Goal: Navigation & Orientation: Find specific page/section

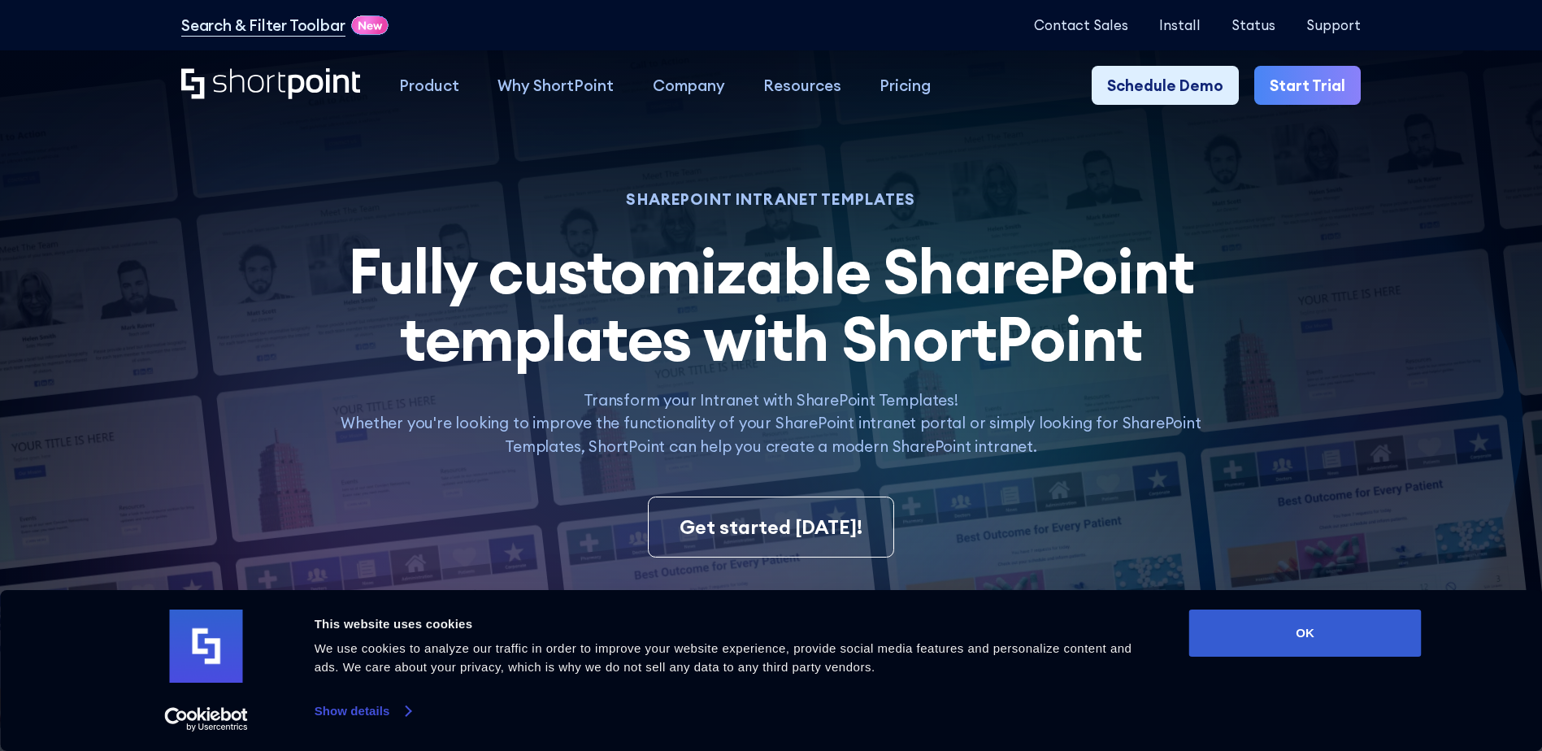
click at [390, 717] on link "Show details" at bounding box center [363, 711] width 96 height 24
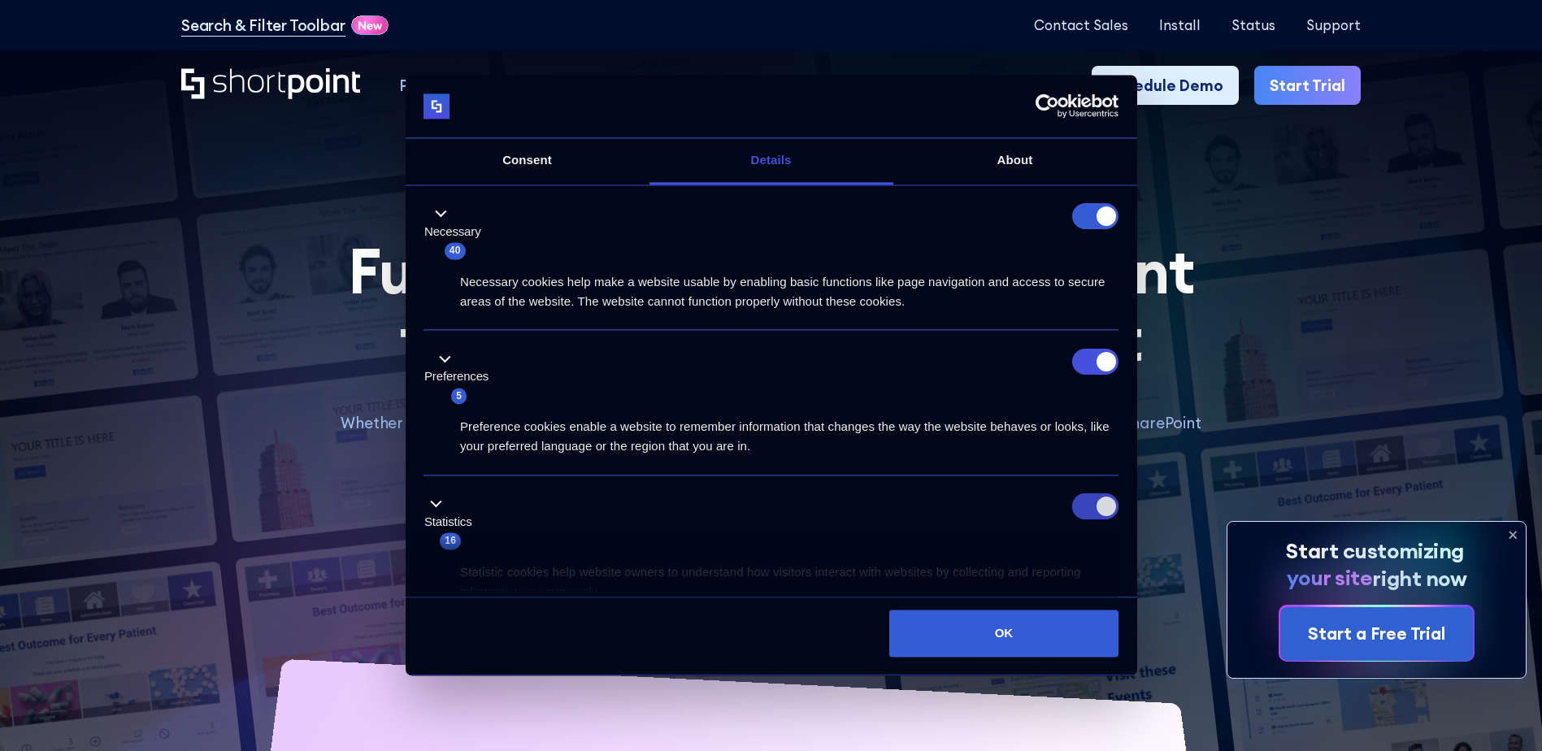
click at [1085, 506] on input "Statistics" at bounding box center [1095, 507] width 46 height 26
checkbox input "false"
click at [1088, 360] on input "Preferences" at bounding box center [1095, 362] width 46 height 26
checkbox input "false"
click at [1088, 211] on form at bounding box center [1095, 217] width 46 height 26
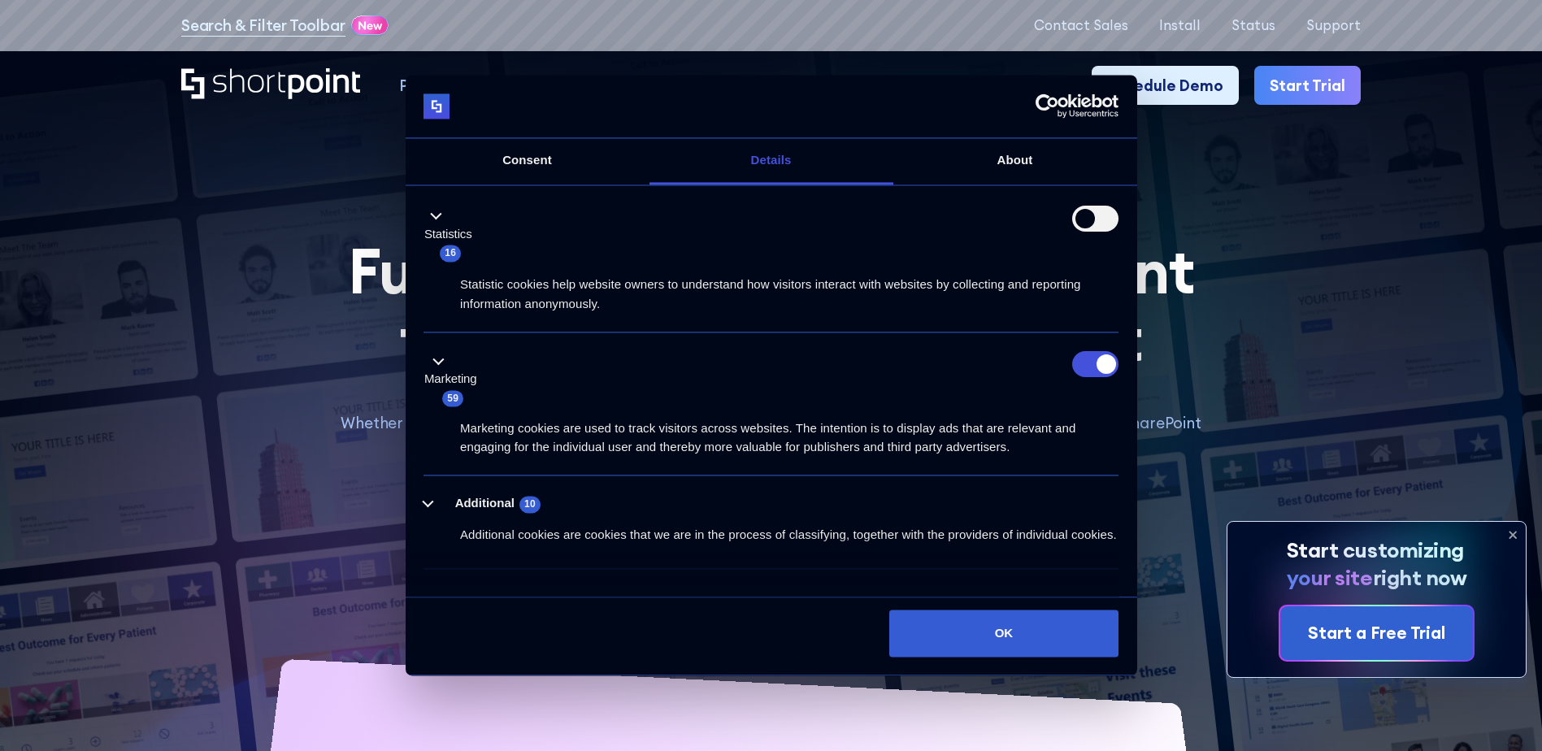
scroll to position [325, 0]
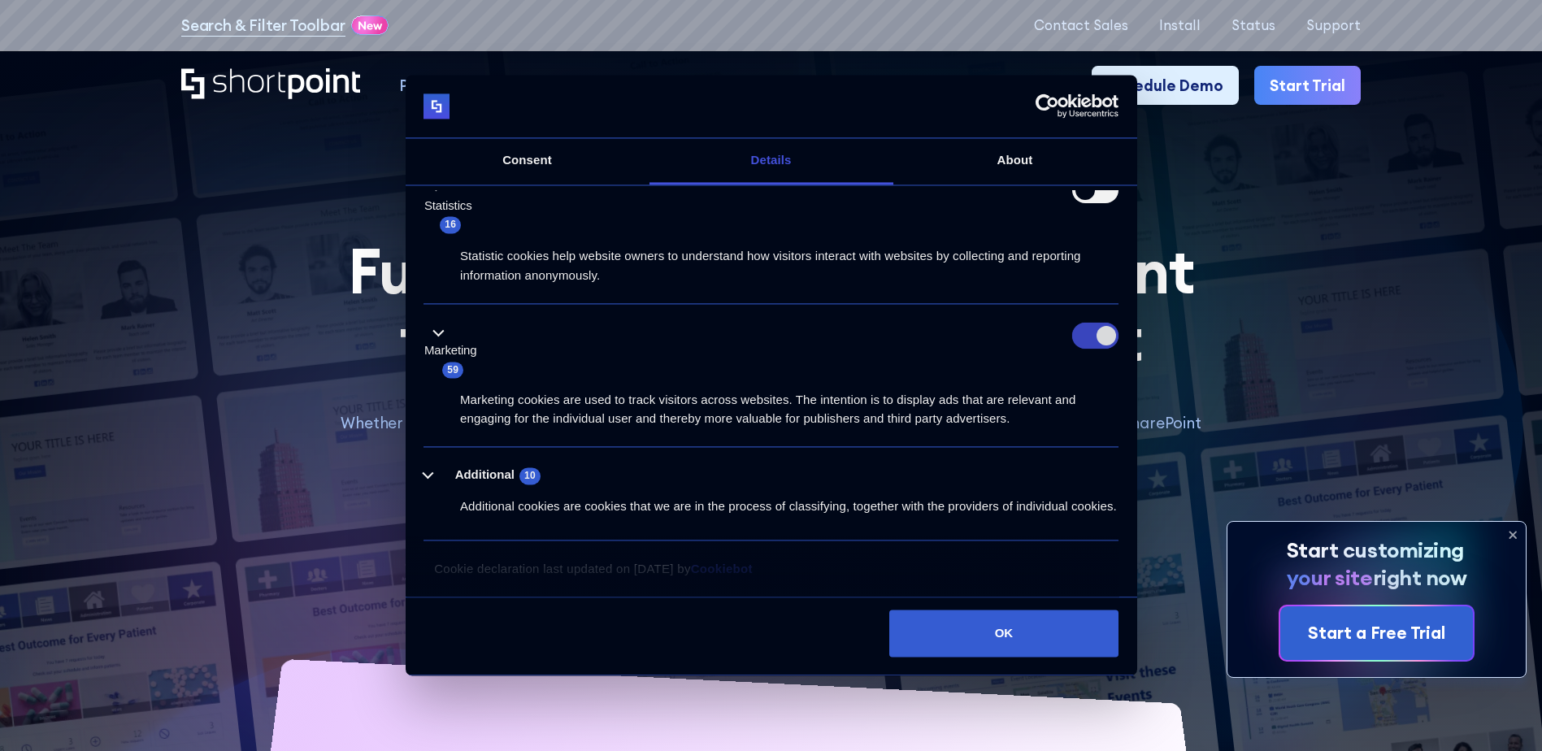
click at [1083, 323] on input "Marketing" at bounding box center [1095, 336] width 46 height 26
checkbox input "false"
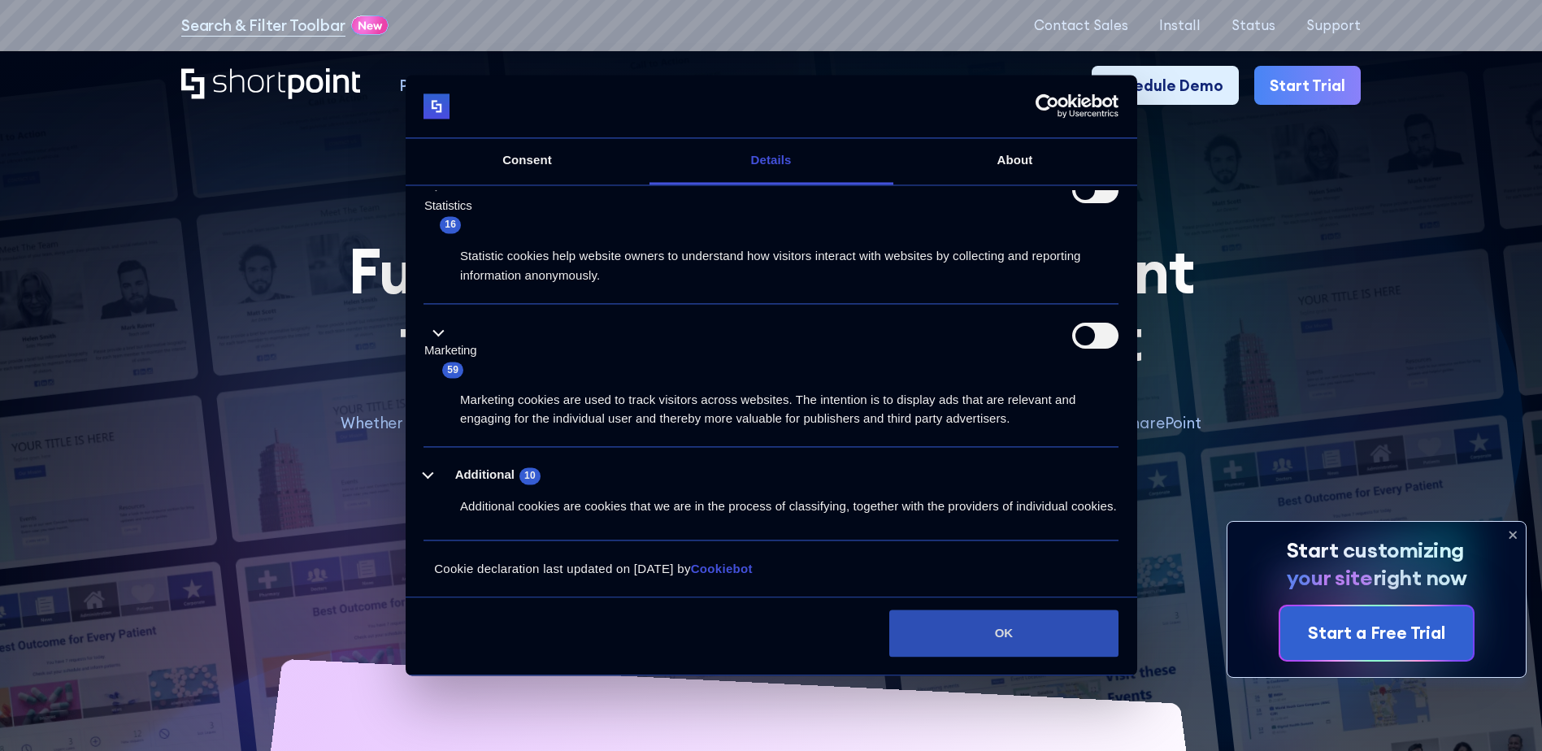
click at [949, 654] on button "OK" at bounding box center [1003, 633] width 229 height 47
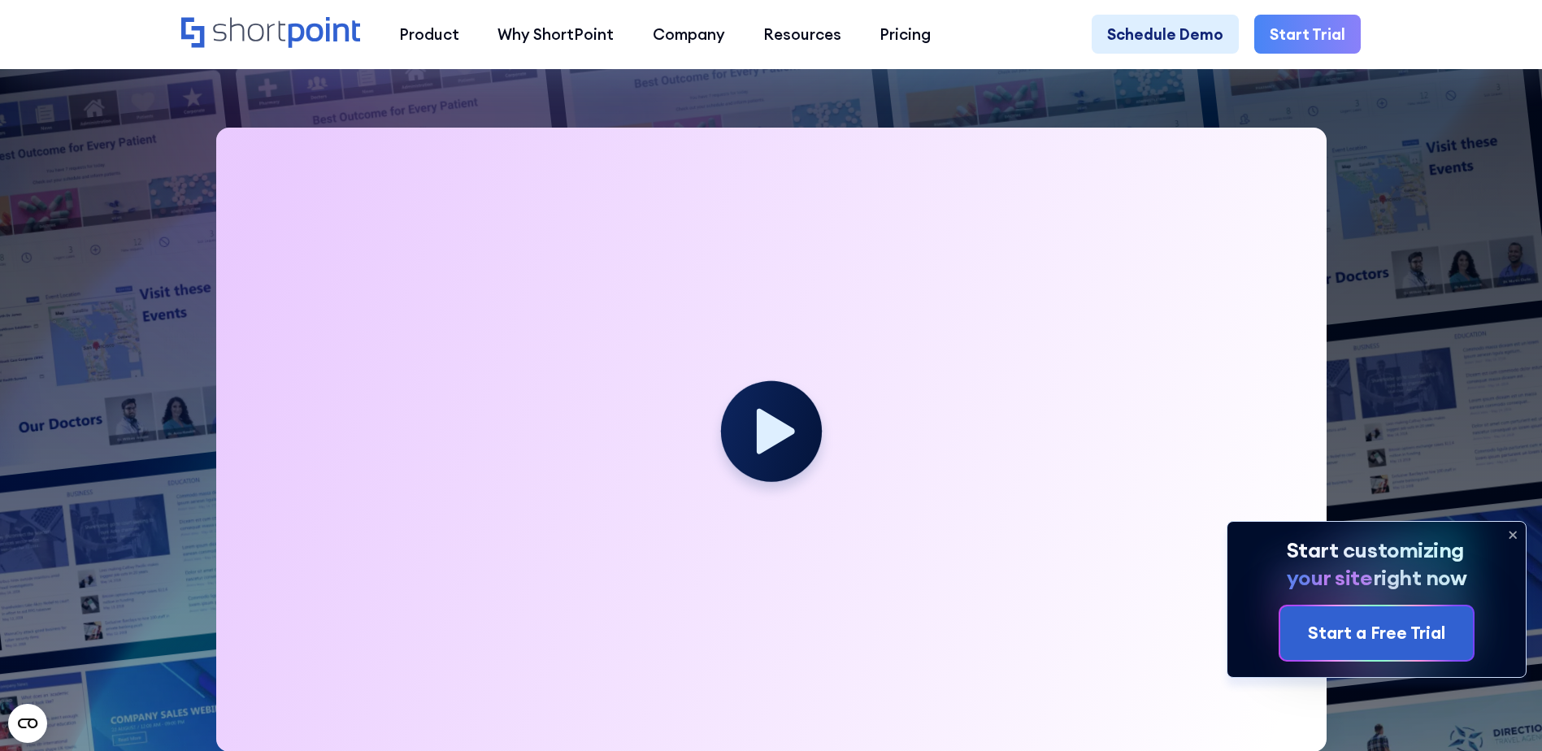
scroll to position [488, 0]
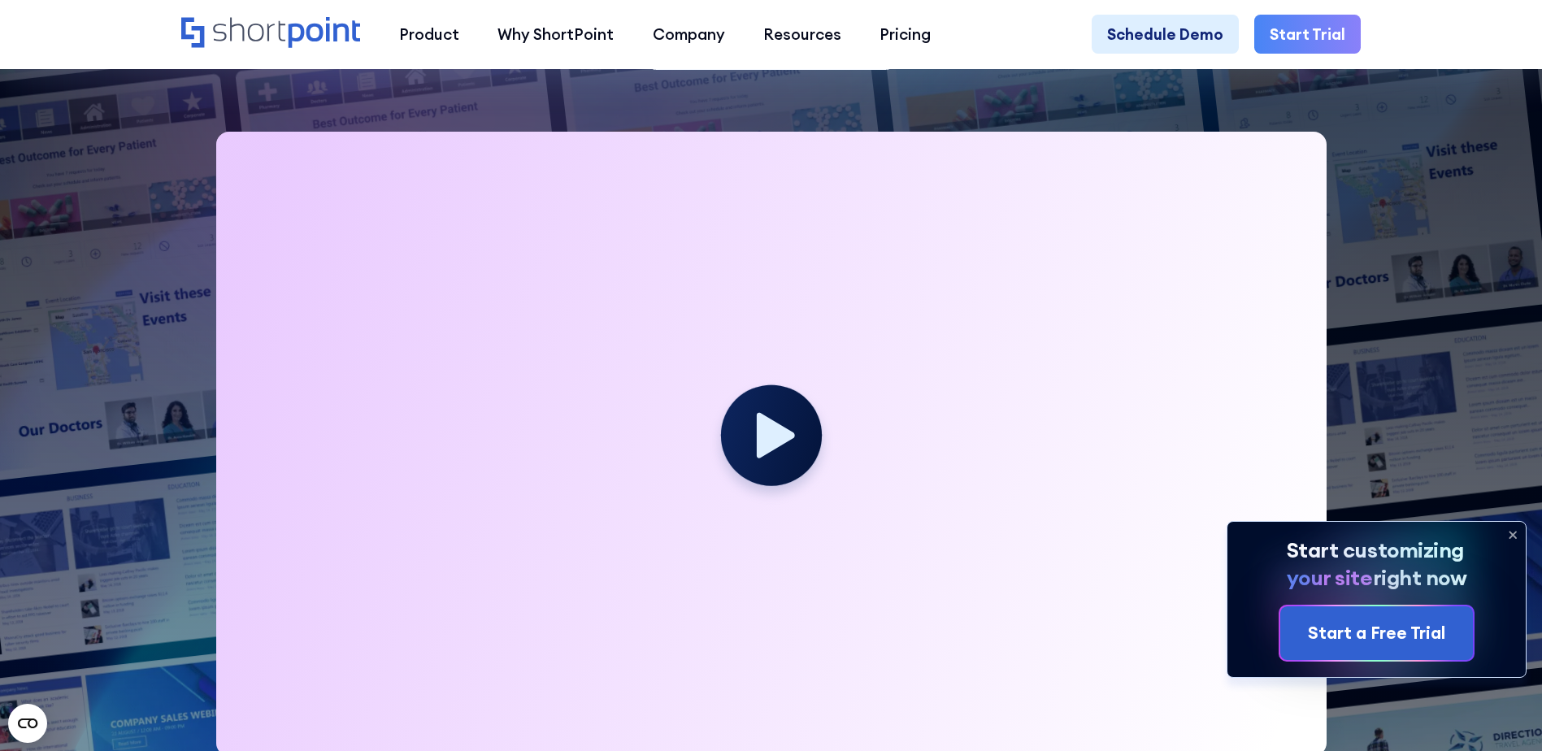
click at [1509, 528] on icon at bounding box center [1513, 535] width 26 height 26
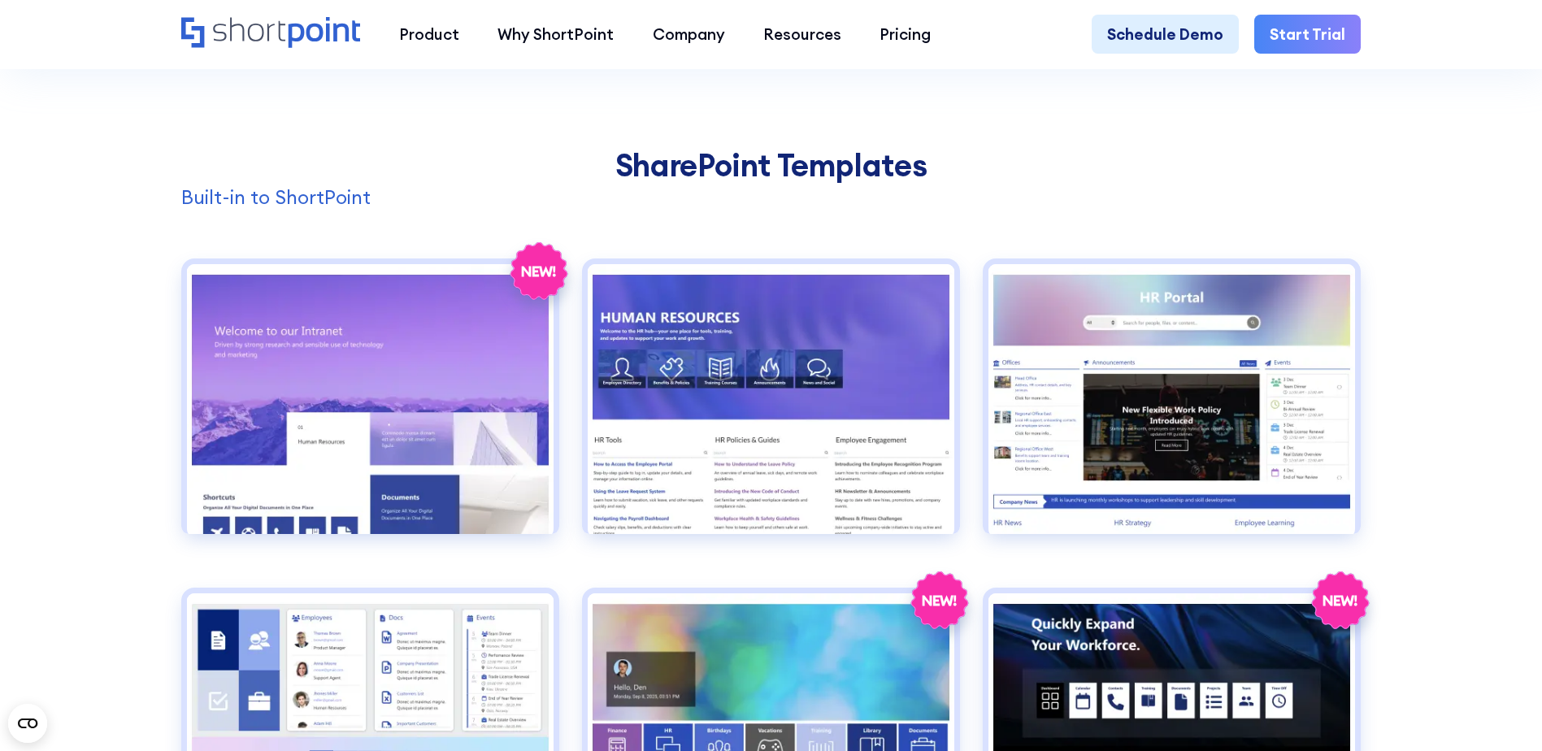
scroll to position [1626, 0]
